Goal: Information Seeking & Learning: Learn about a topic

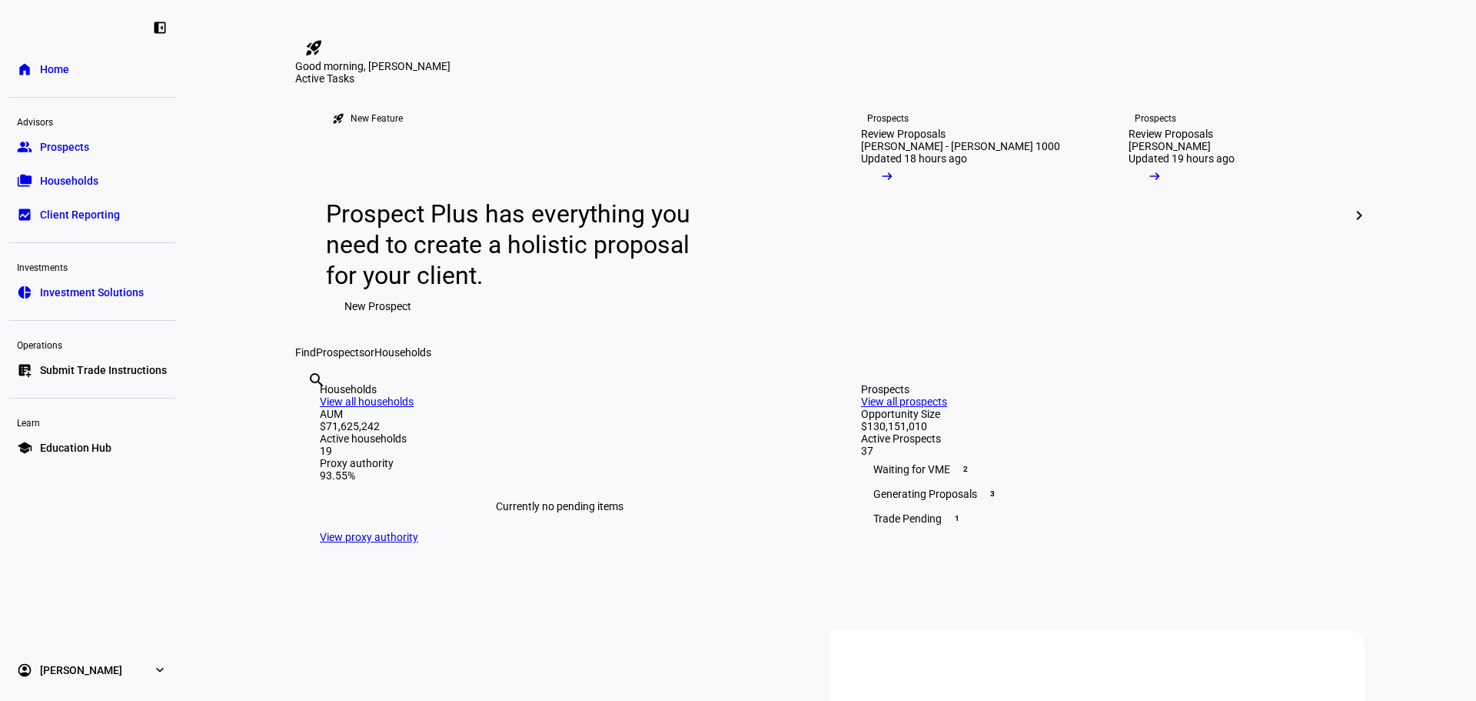
click at [65, 184] on span "Households" at bounding box center [69, 180] width 58 height 15
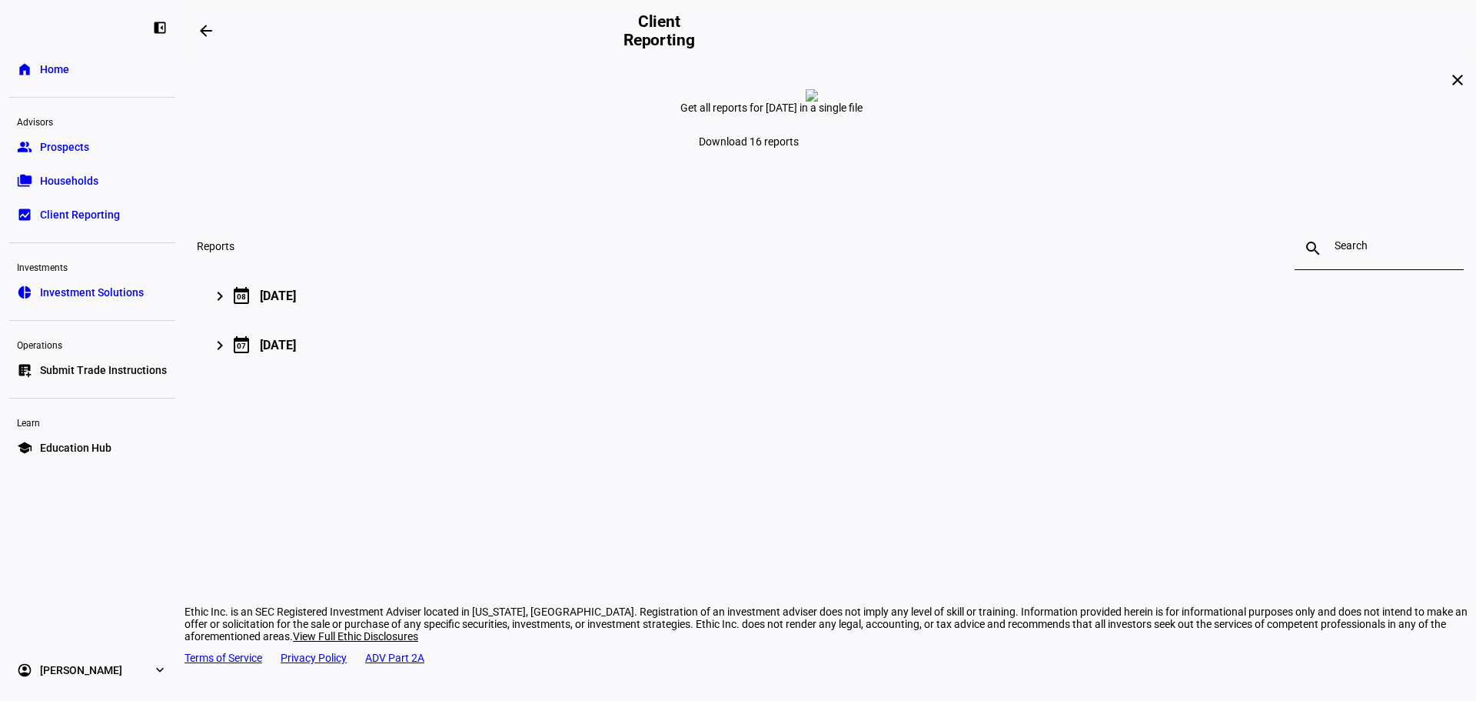
click at [93, 375] on span "Submit Trade Instructions" at bounding box center [103, 369] width 127 height 15
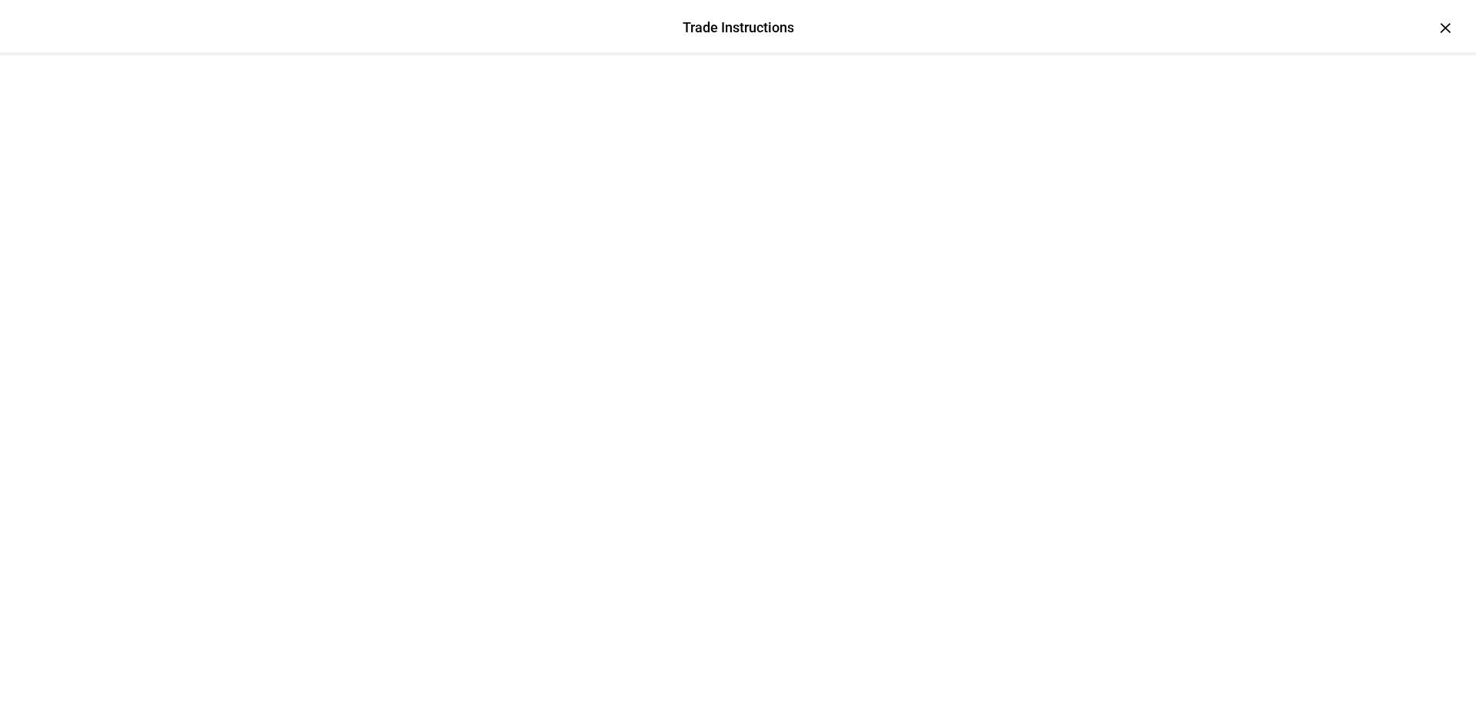
click at [1200, 55] on div at bounding box center [738, 93] width 923 height 77
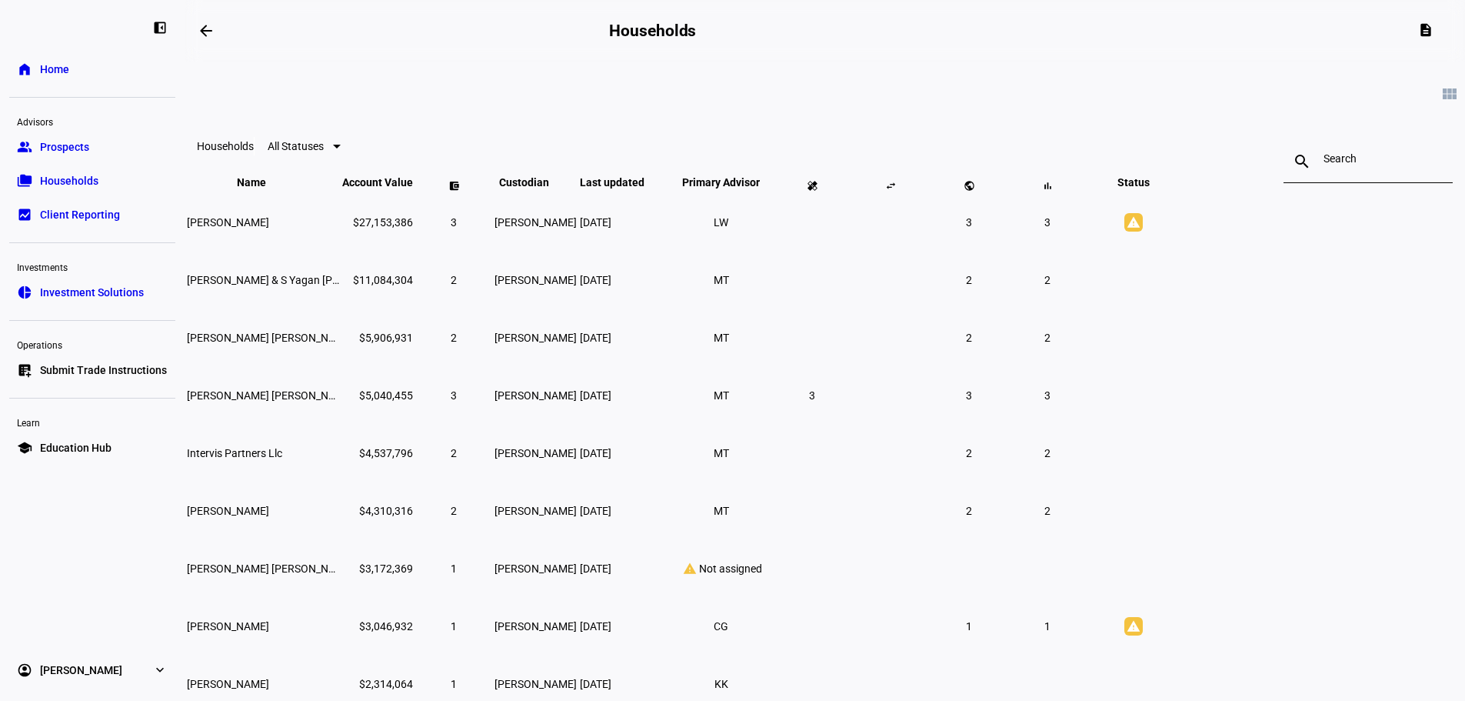
click at [59, 436] on link "school Education Hub" at bounding box center [92, 447] width 166 height 31
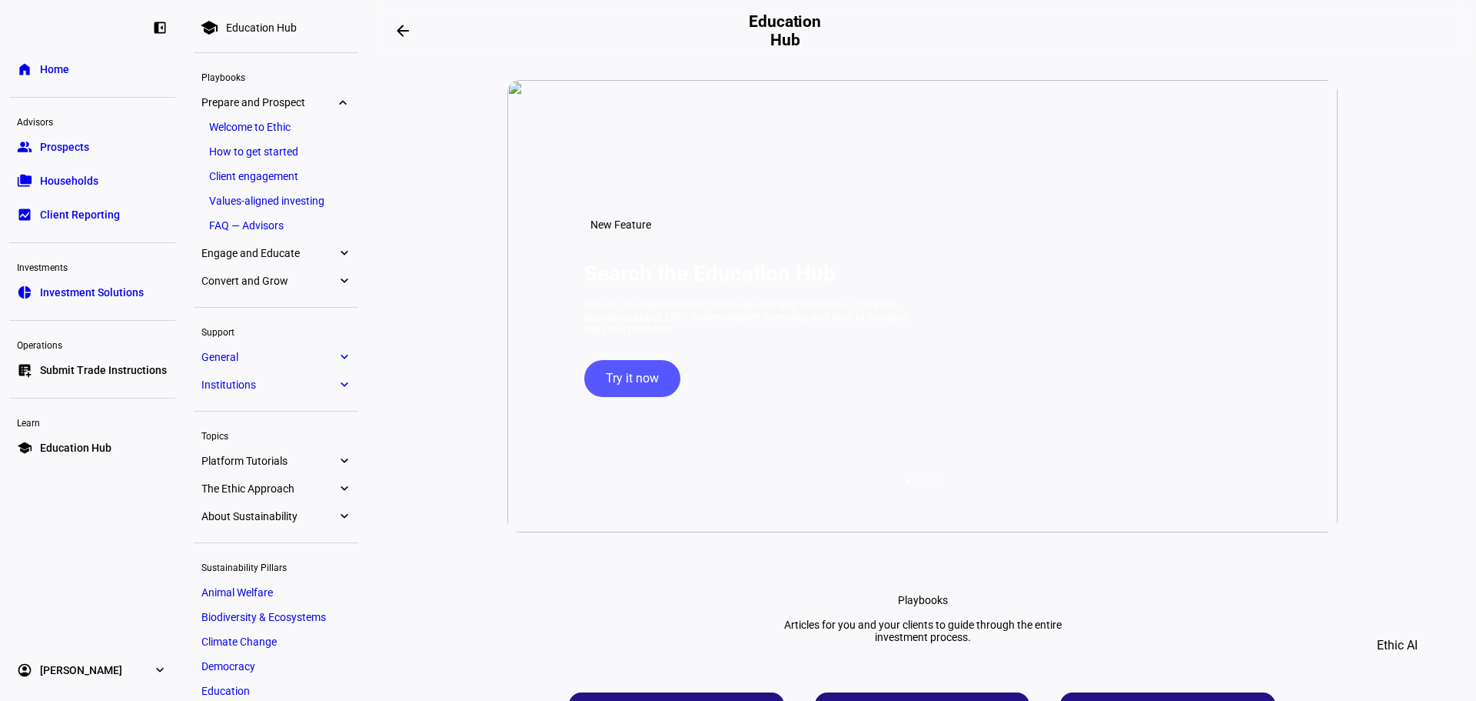
click at [238, 368] on li "General expand_more Ethic’s investment objective Client-directed trading Cash-o…" at bounding box center [276, 358] width 165 height 25
click at [238, 366] on link "General expand_more" at bounding box center [276, 357] width 165 height 22
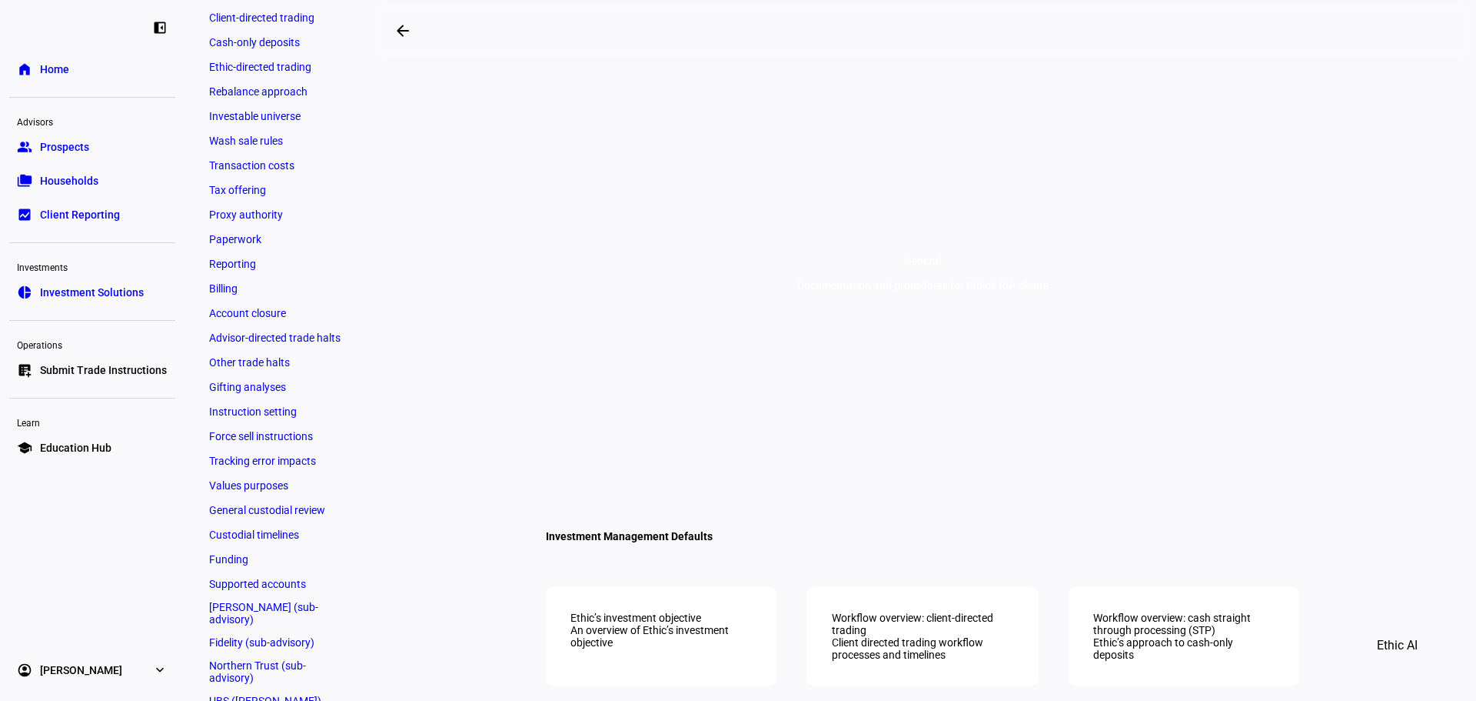
scroll to position [292, 0]
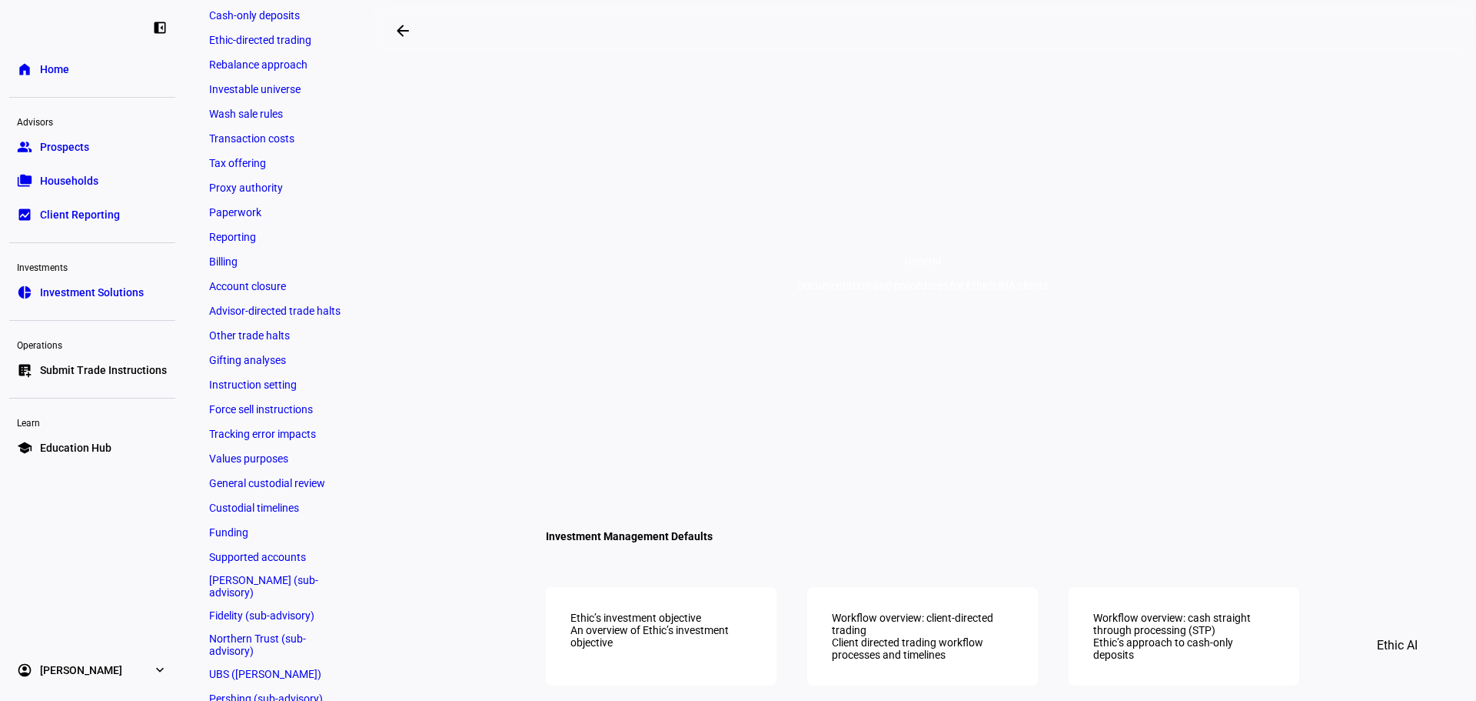
click at [275, 574] on link "[PERSON_NAME] (sub-advisory)" at bounding box center [275, 586] width 149 height 31
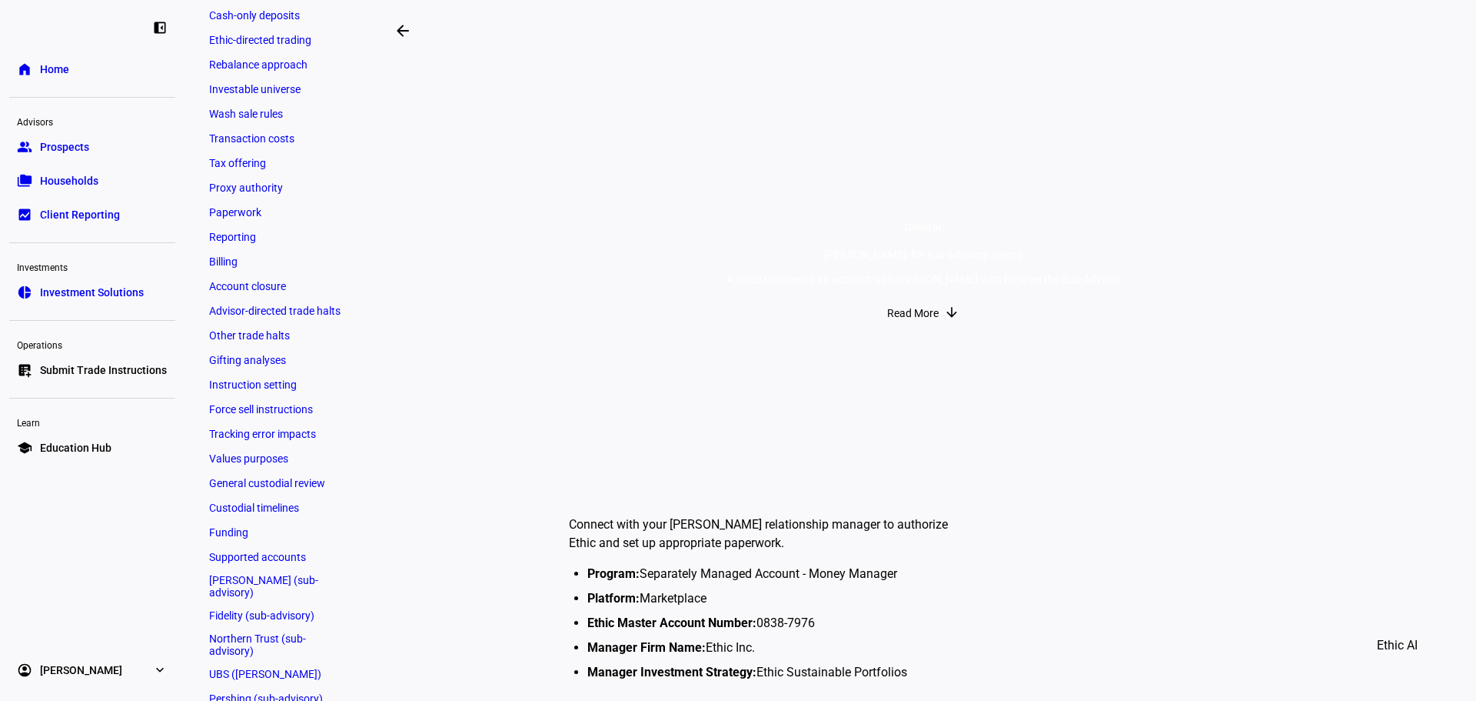
scroll to position [231, 0]
